Goal: Task Accomplishment & Management: Manage account settings

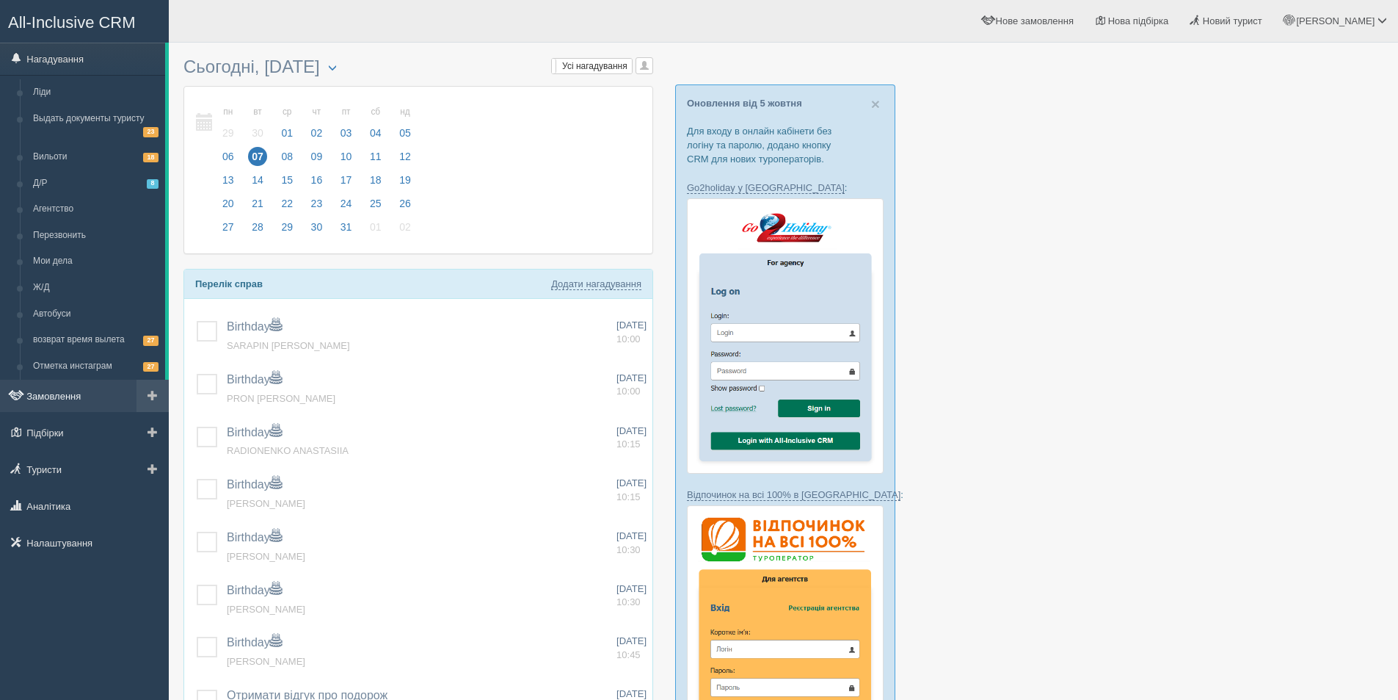
click at [68, 395] on link "Замовлення" at bounding box center [84, 395] width 169 height 32
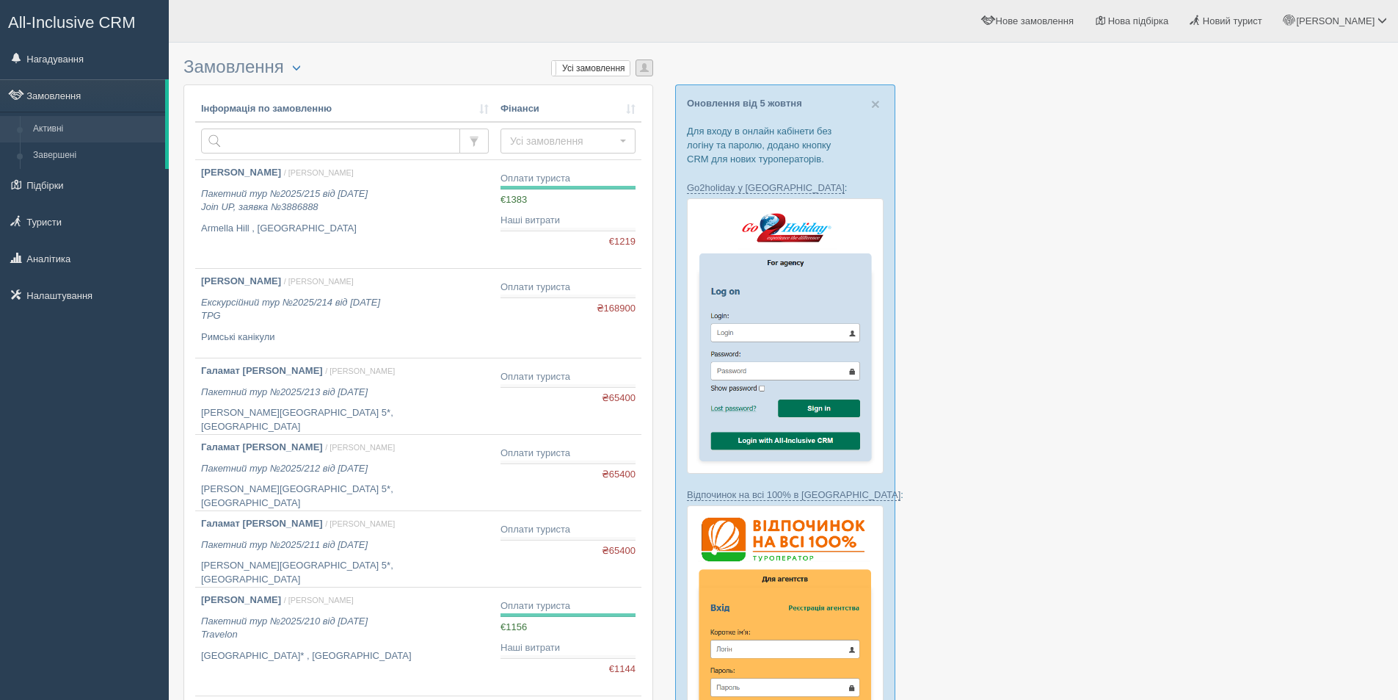
click at [649, 70] on button "button" at bounding box center [645, 67] width 18 height 17
click at [604, 143] on link "[PERSON_NAME]" at bounding box center [595, 139] width 116 height 24
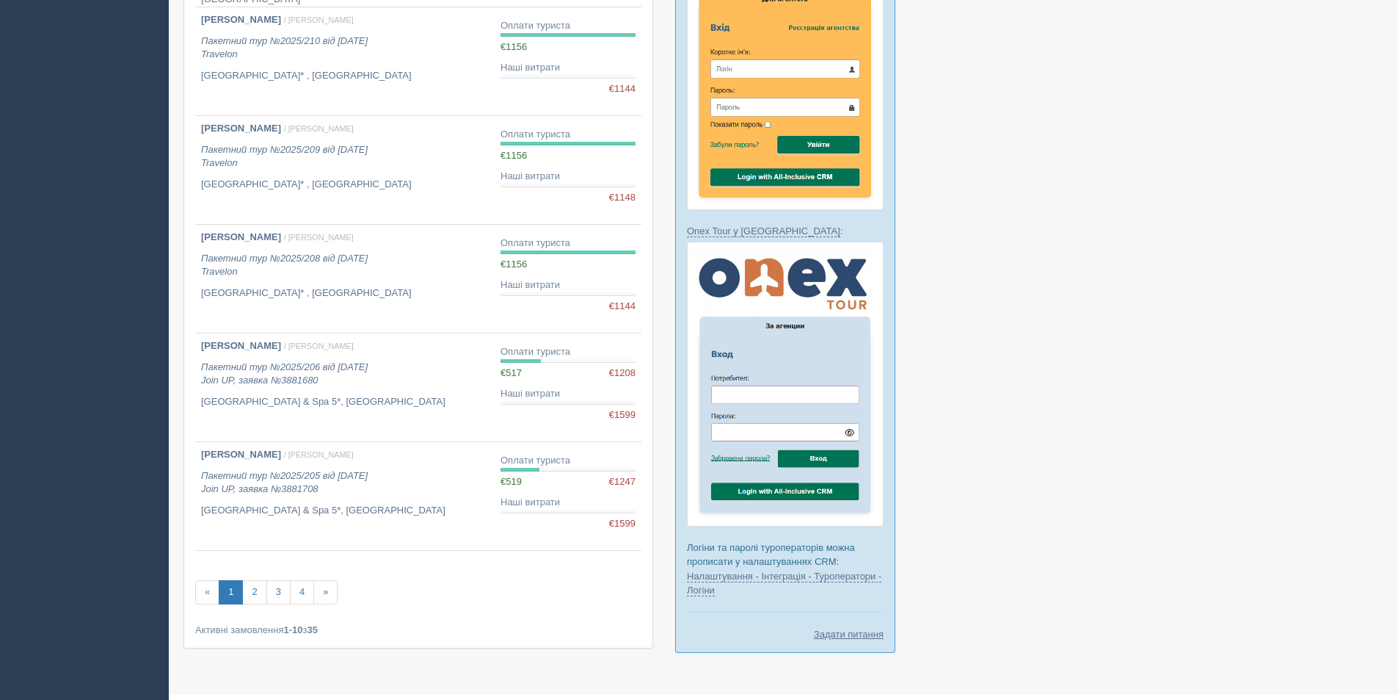
scroll to position [614, 0]
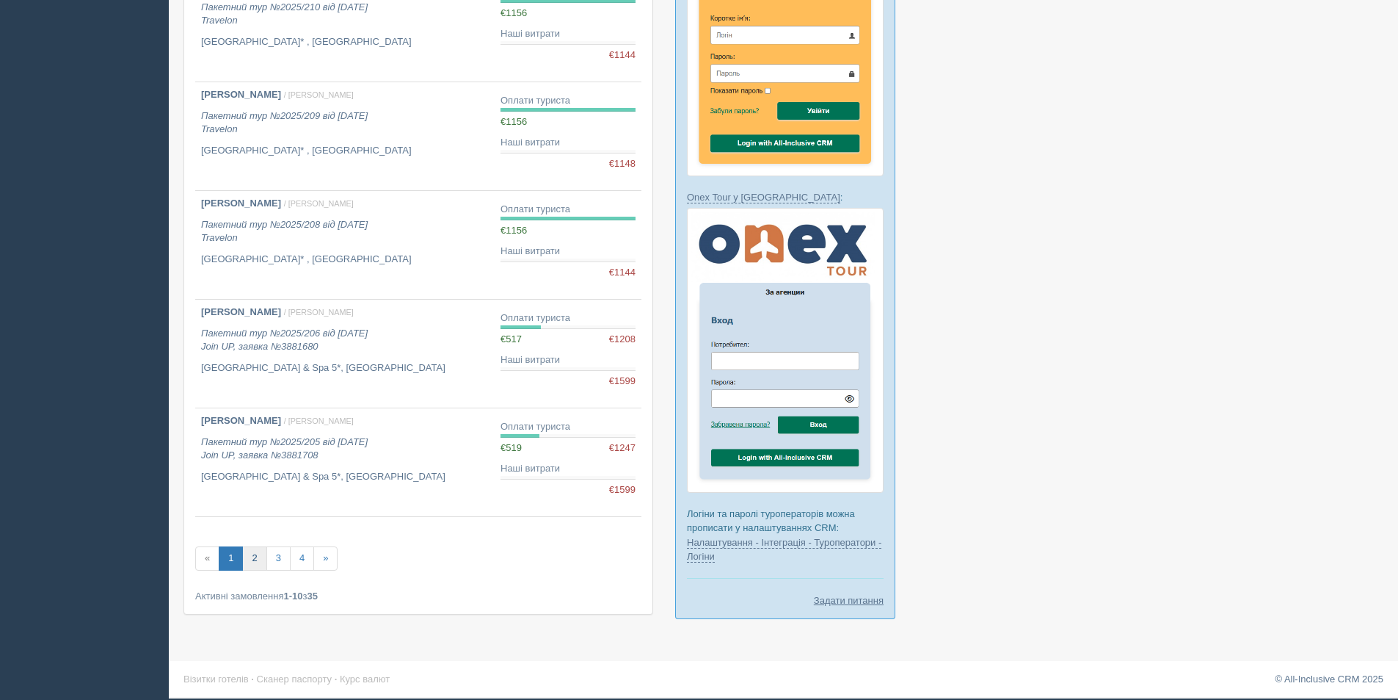
click at [258, 562] on link "2" at bounding box center [254, 558] width 24 height 24
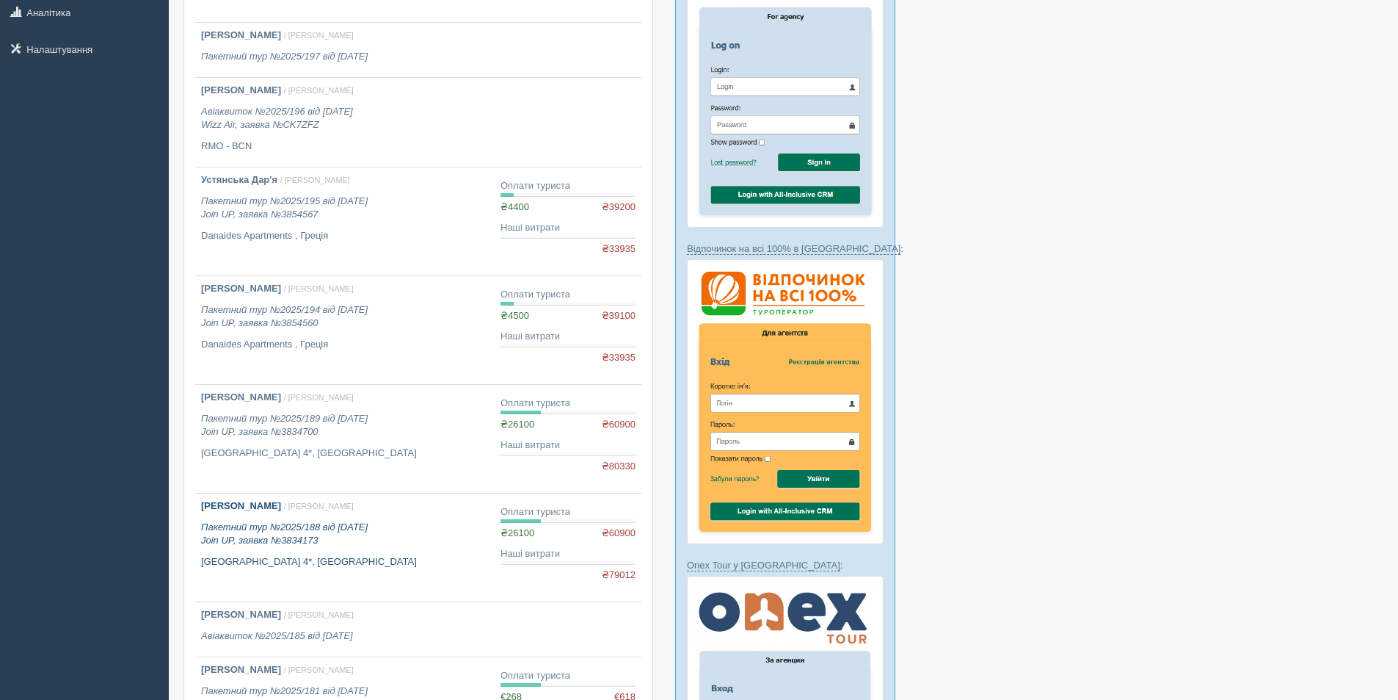
scroll to position [220, 0]
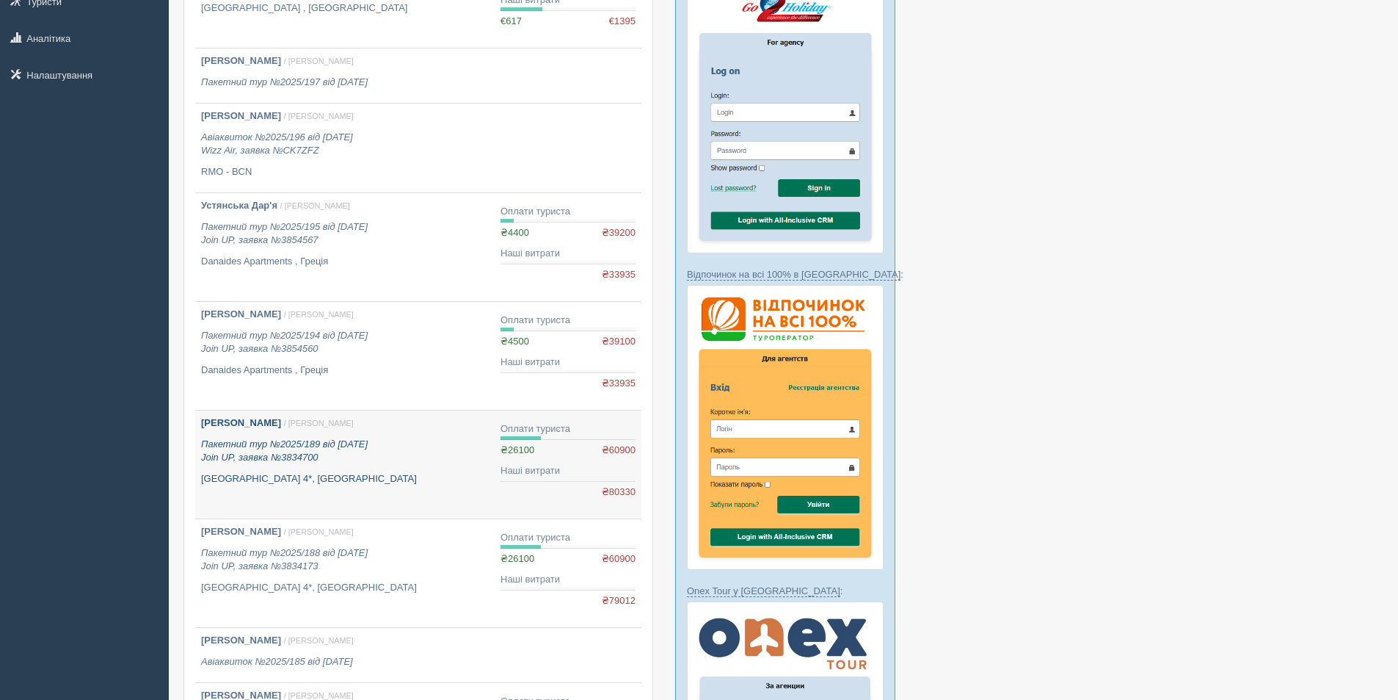
click at [424, 498] on link "Смірнова Олена / Алла М. Пакетний тур №2025/189 від 28.08.2025 Join UP, заявка …" at bounding box center [344, 464] width 299 height 108
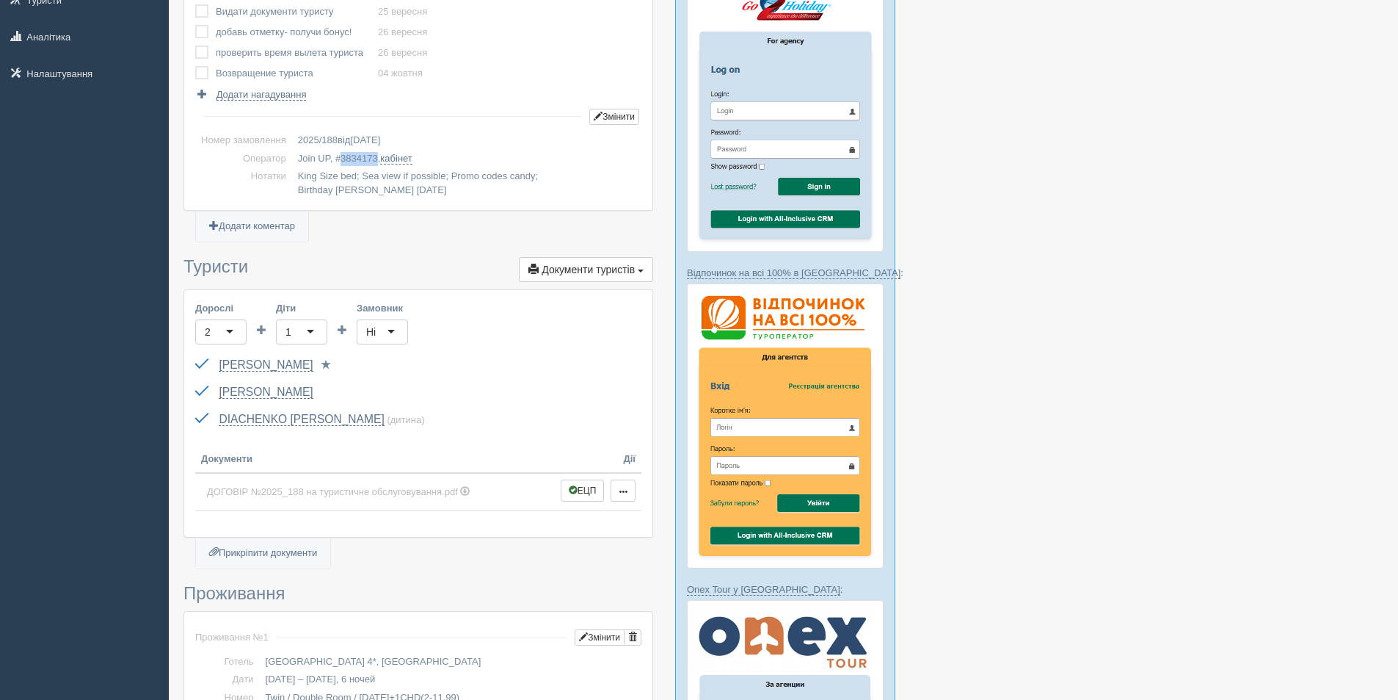
scroll to position [220, 0]
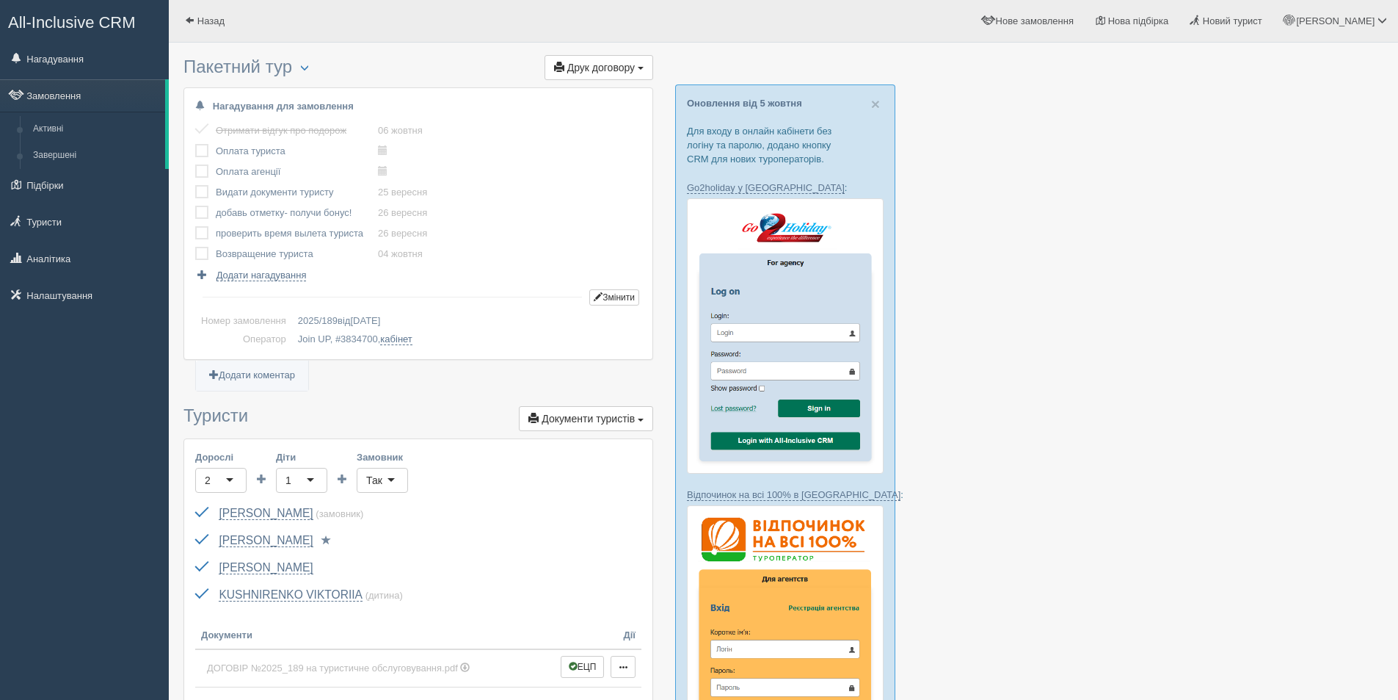
click at [75, 471] on div "All-Inclusive CRM Нагадування Замовлення Активні Завершені" at bounding box center [84, 350] width 169 height 700
click at [72, 91] on link "Замовлення" at bounding box center [82, 95] width 165 height 32
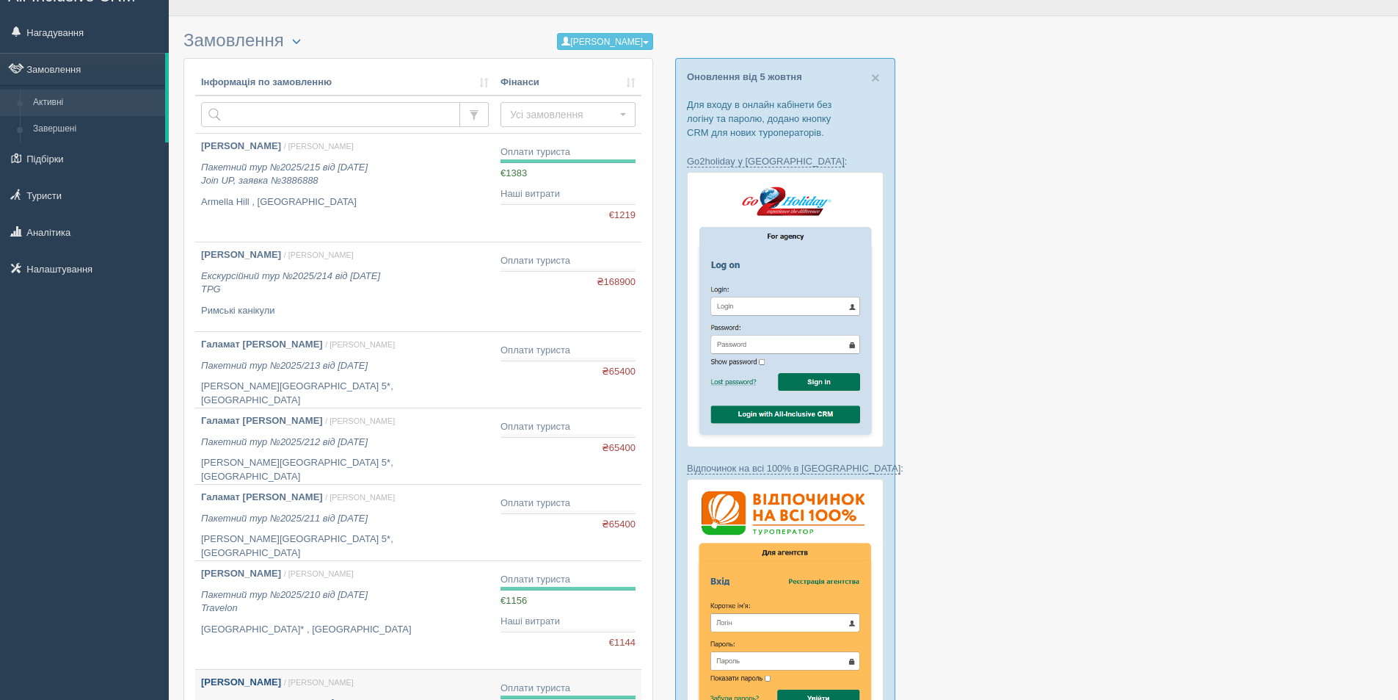
scroll to position [73, 0]
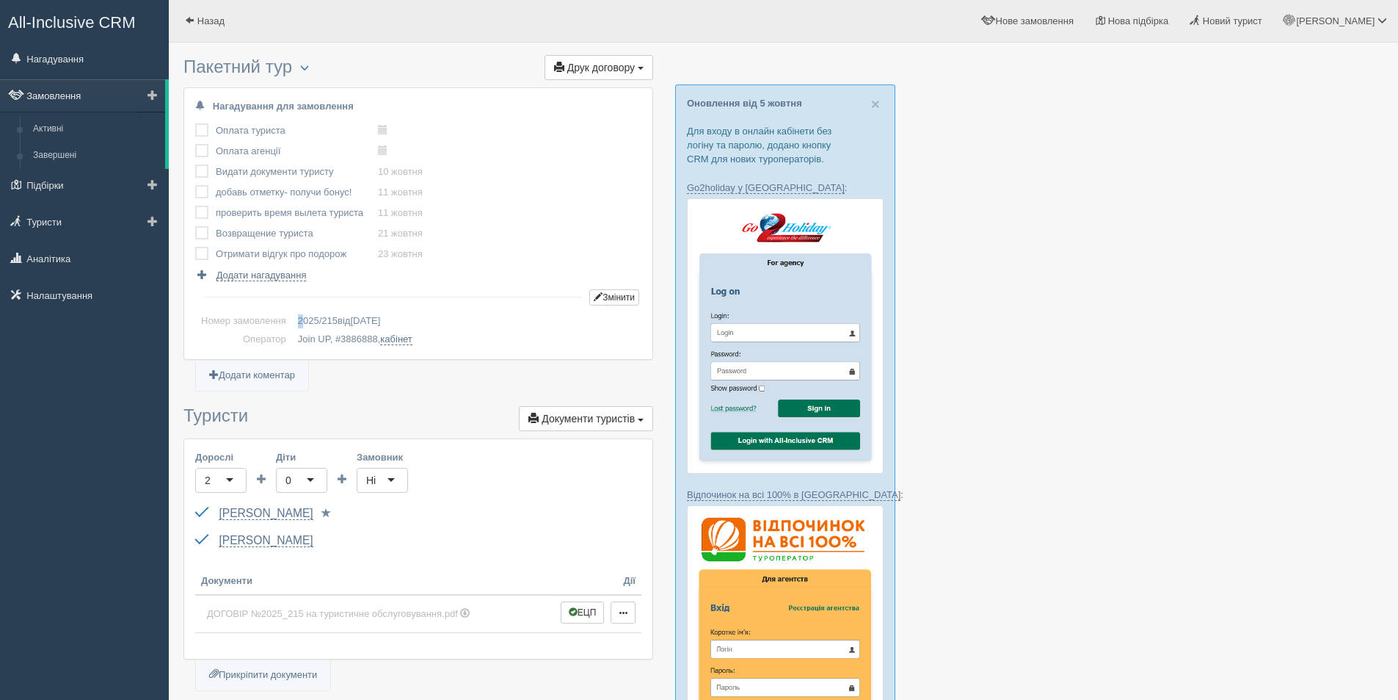
click at [77, 101] on link "Замовлення" at bounding box center [82, 95] width 165 height 32
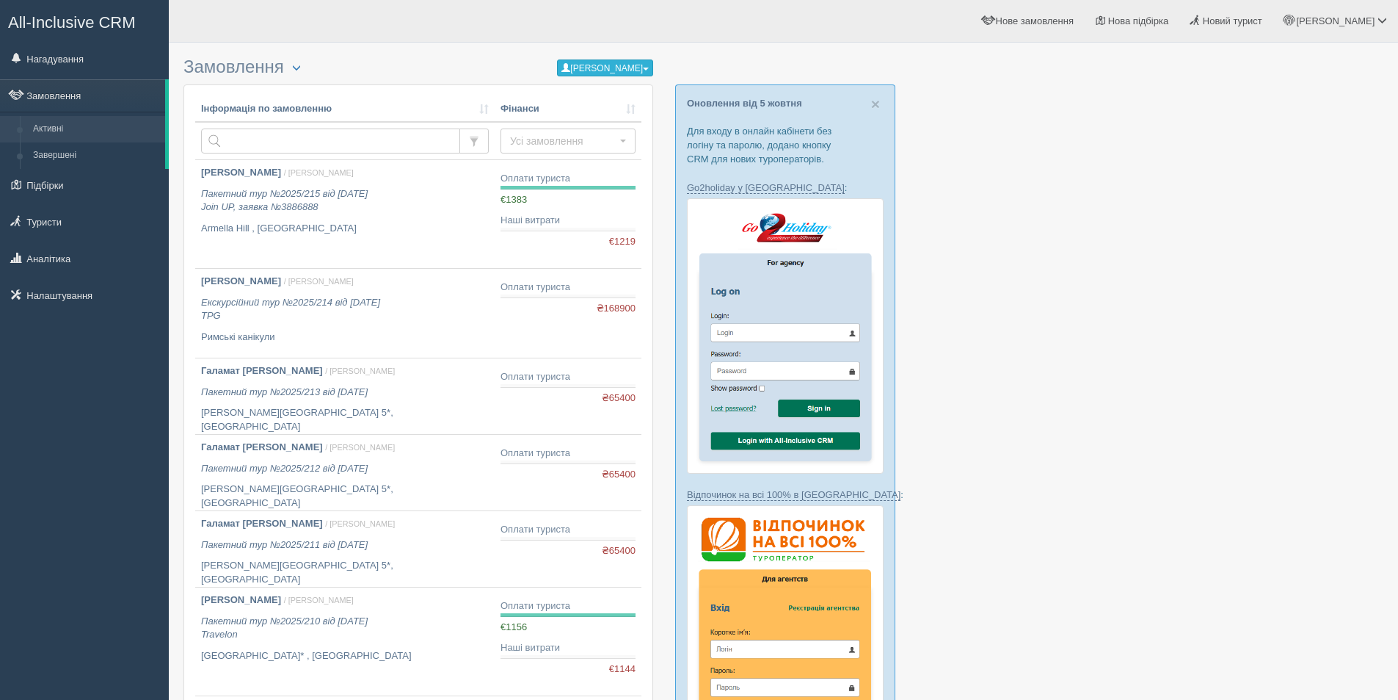
click at [606, 70] on button "[PERSON_NAME]" at bounding box center [605, 67] width 96 height 17
click at [600, 92] on link "Усі замовлення" at bounding box center [595, 91] width 116 height 24
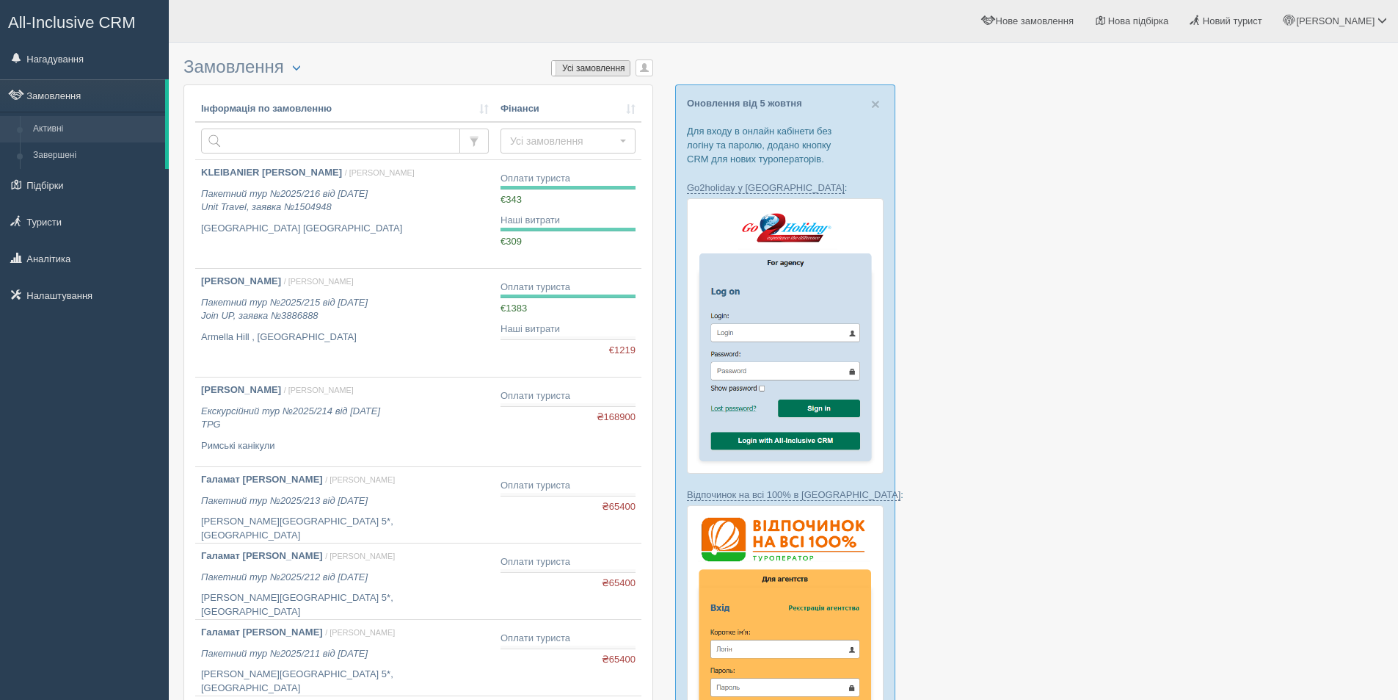
click at [593, 69] on label "Усі замовлення" at bounding box center [591, 68] width 78 height 15
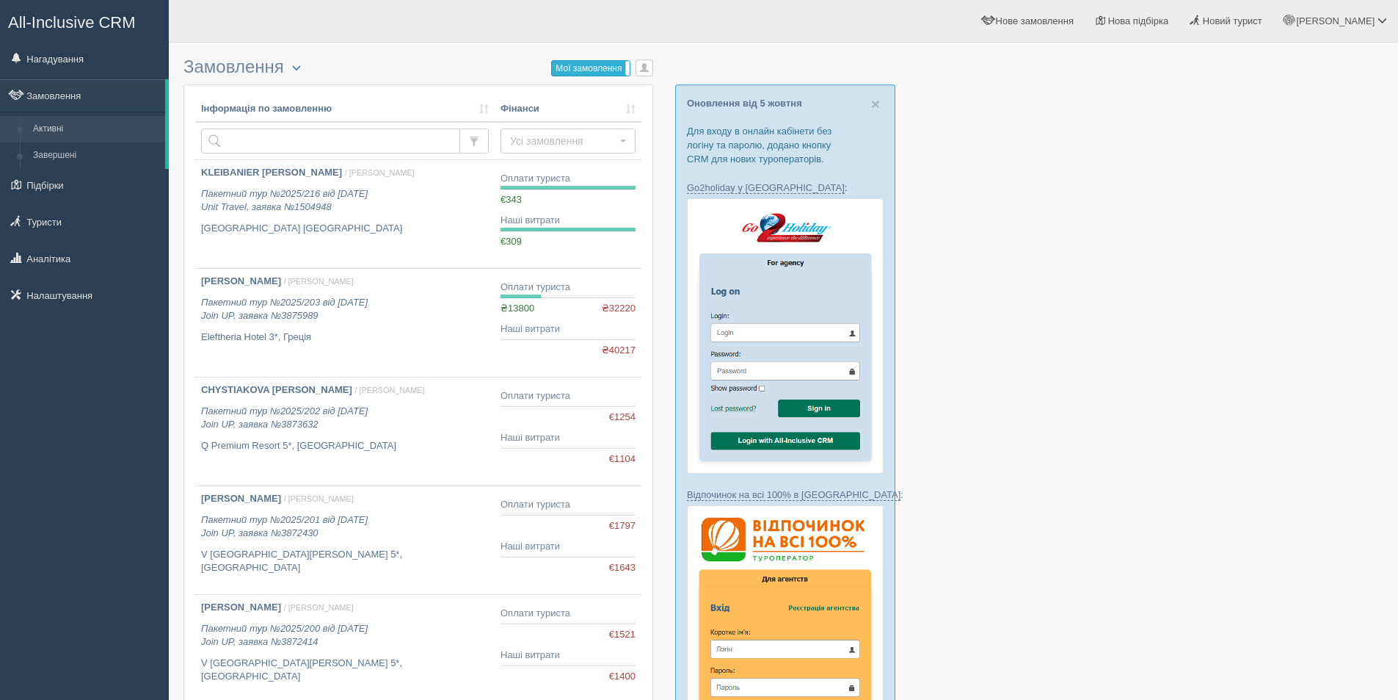
click at [592, 71] on label "Мої замовлення" at bounding box center [591, 68] width 78 height 15
